Goal: Transaction & Acquisition: Purchase product/service

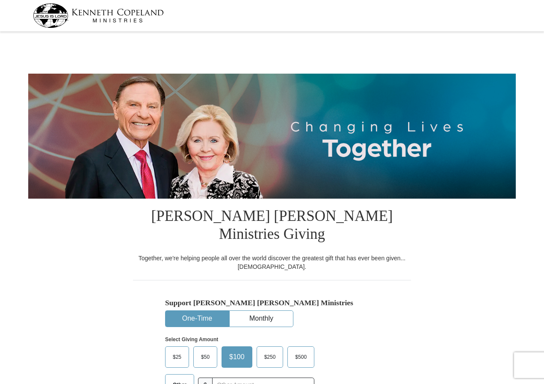
select select "OK"
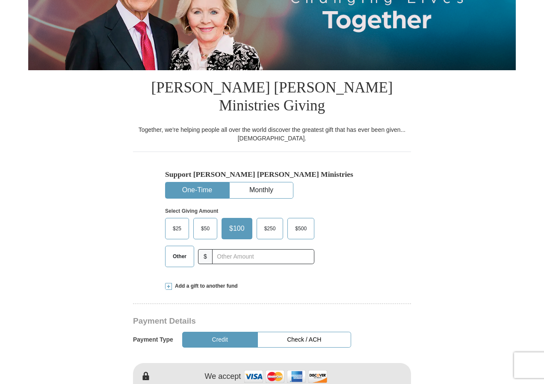
click at [176, 250] on span "Other" at bounding box center [180, 256] width 22 height 13
click at [0, 0] on input "Other" at bounding box center [0, 0] width 0 height 0
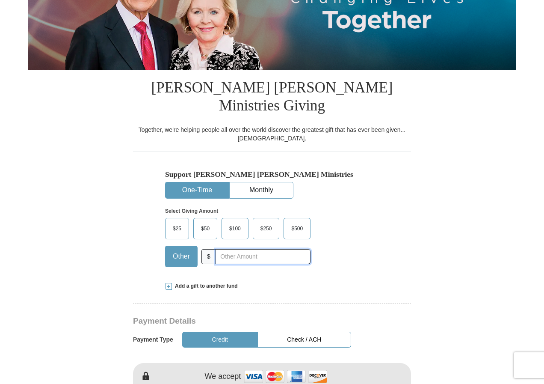
click at [239, 249] on input "text" at bounding box center [263, 256] width 95 height 15
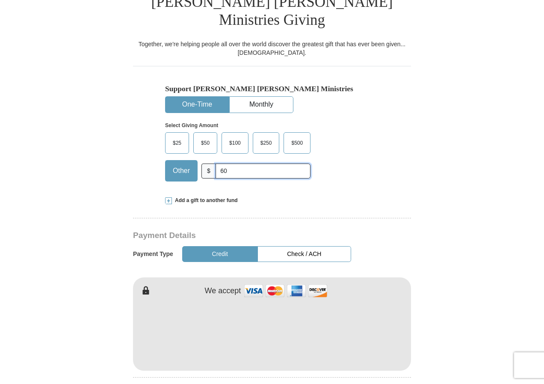
type input "60"
click at [222, 246] on button "Credit" at bounding box center [220, 254] width 76 height 16
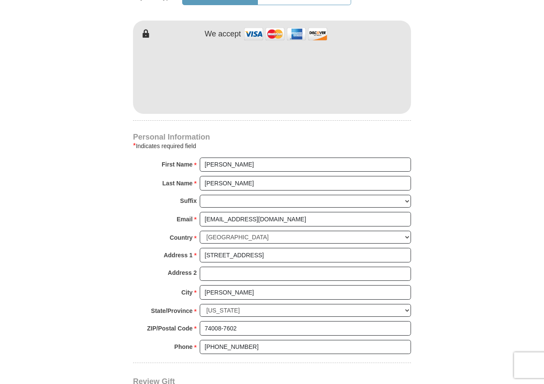
scroll to position [599, 0]
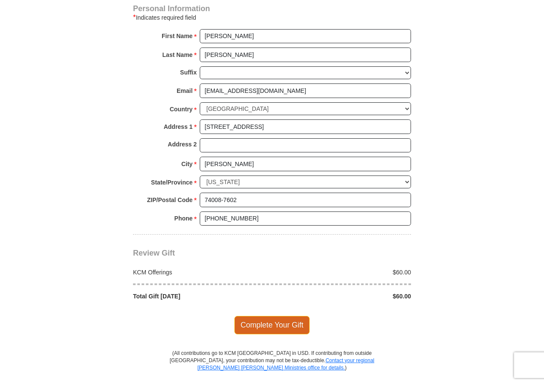
click at [266, 316] on span "Complete Your Gift" at bounding box center [272, 325] width 76 height 18
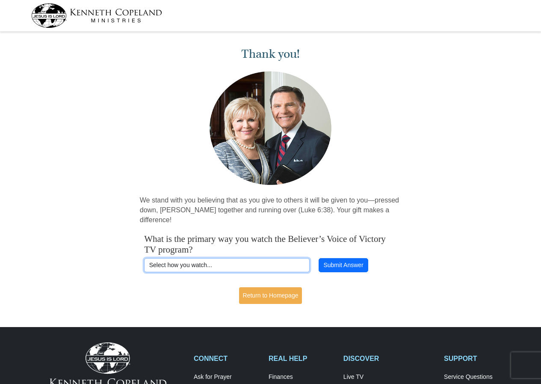
click at [234, 258] on select "Select how you watch... Daystar Morning Daystar Evening KCM.org GoVictory.com V…" at bounding box center [227, 265] width 166 height 15
select select "ROKU"
click at [144, 258] on select "Select how you watch... Daystar Morning Daystar Evening KCM.org GoVictory.com V…" at bounding box center [227, 265] width 166 height 15
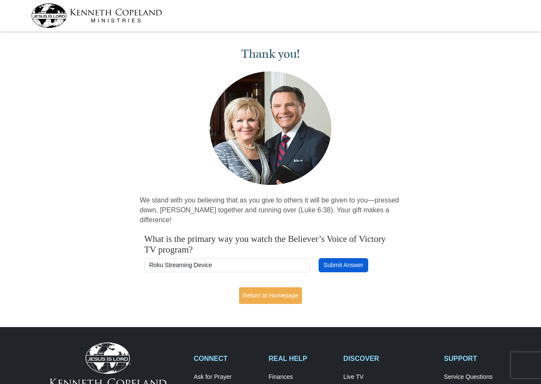
click at [334, 258] on button "Submit Answer" at bounding box center [344, 265] width 50 height 15
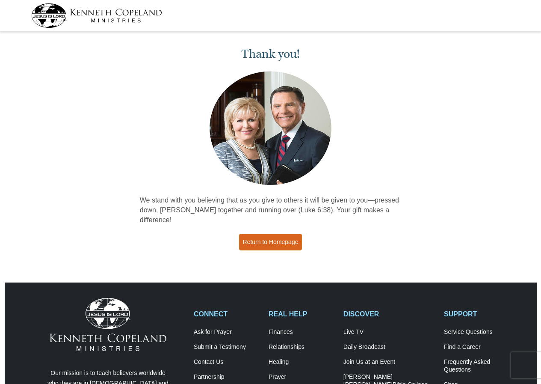
click at [283, 234] on link "Return to Homepage" at bounding box center [270, 242] width 63 height 17
